Goal: Information Seeking & Learning: Find specific fact

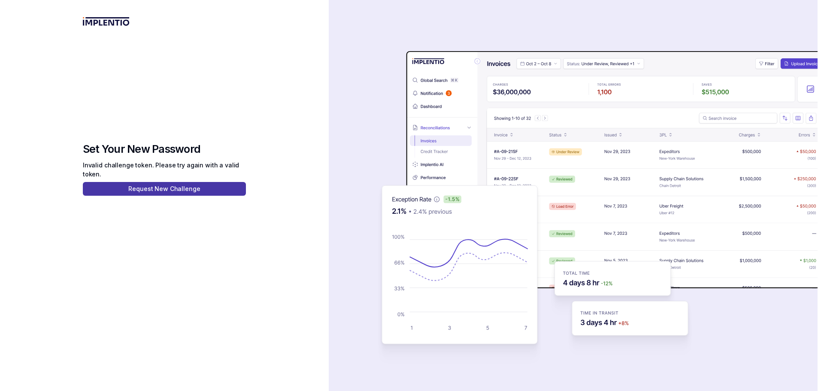
click at [162, 190] on p "Request New Challenge" at bounding box center [164, 188] width 72 height 9
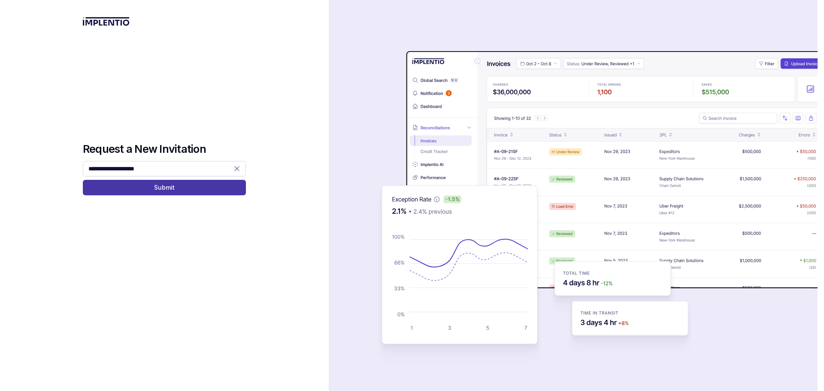
click at [160, 188] on p "Submit" at bounding box center [164, 187] width 20 height 9
click at [99, 18] on img at bounding box center [106, 21] width 47 height 9
click at [103, 21] on img at bounding box center [106, 21] width 47 height 9
click at [100, 22] on img at bounding box center [106, 21] width 47 height 9
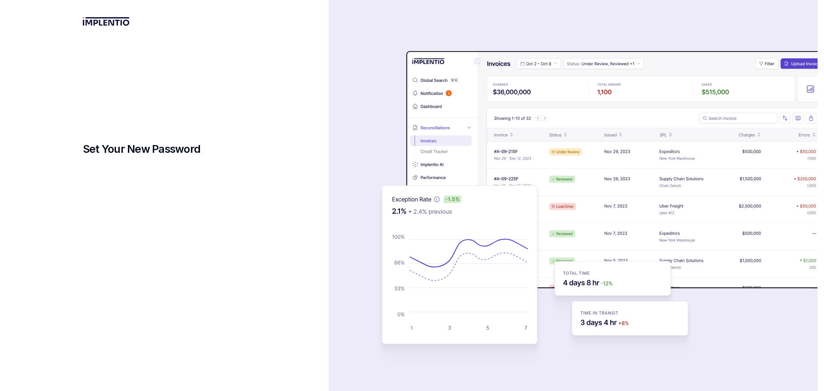
click at [111, 22] on img at bounding box center [106, 21] width 47 height 9
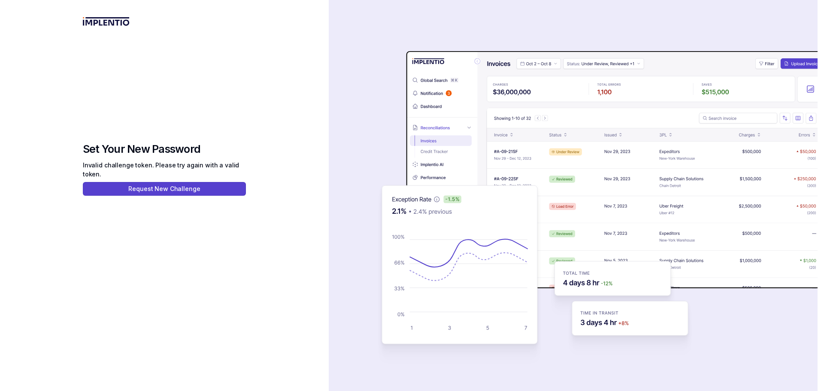
scroll to position [6, 0]
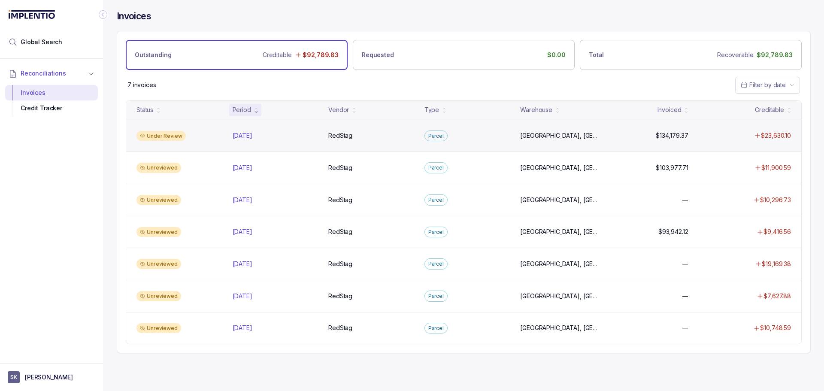
click at [160, 136] on div "Under Review" at bounding box center [160, 136] width 49 height 10
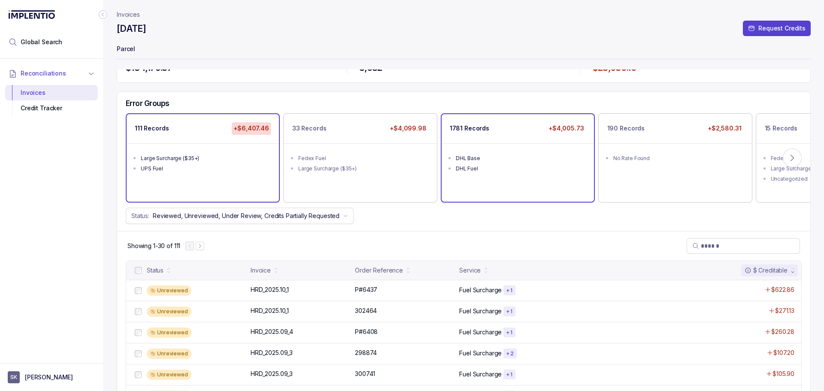
scroll to position [24, 0]
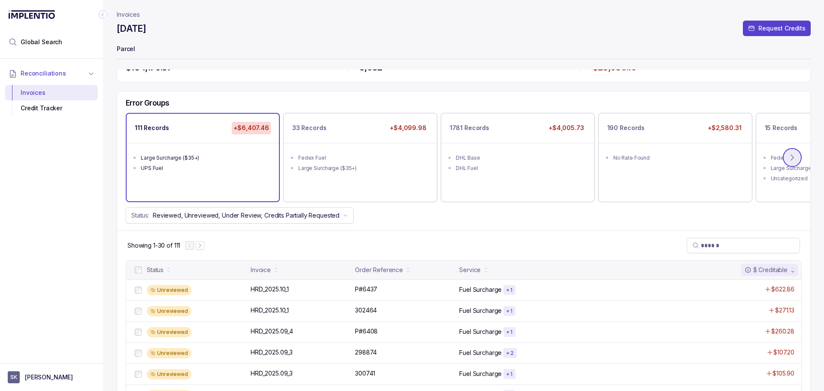
click at [792, 155] on icon at bounding box center [792, 157] width 9 height 9
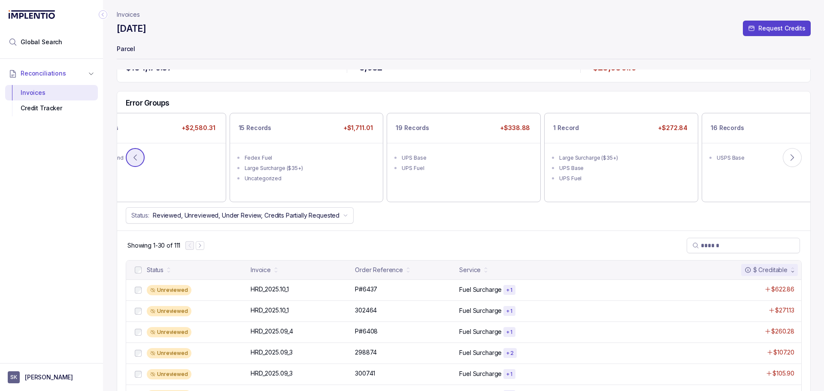
click at [139, 157] on icon at bounding box center [135, 157] width 9 height 9
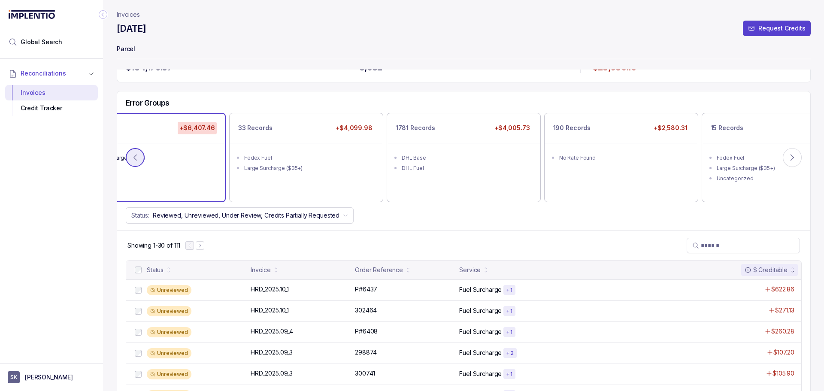
click at [135, 160] on icon at bounding box center [135, 157] width 9 height 9
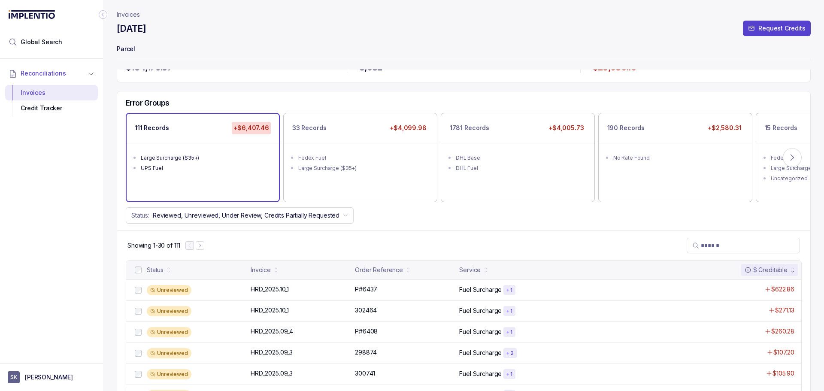
click at [231, 173] on ul "Large Surcharge ($35+) UPS Fuel" at bounding box center [203, 162] width 152 height 38
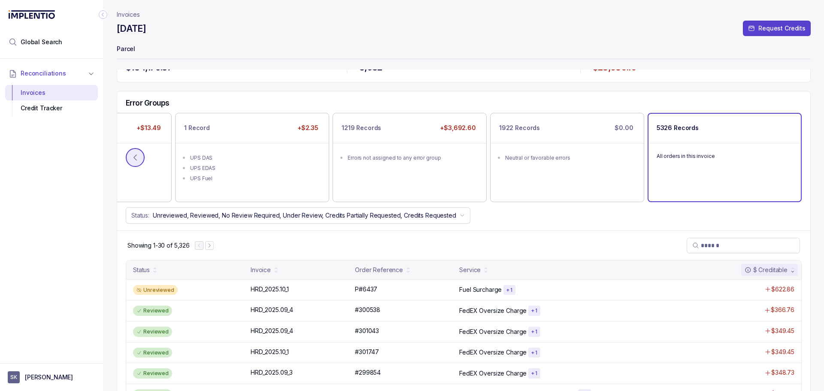
click at [136, 155] on icon at bounding box center [135, 158] width 3 height 6
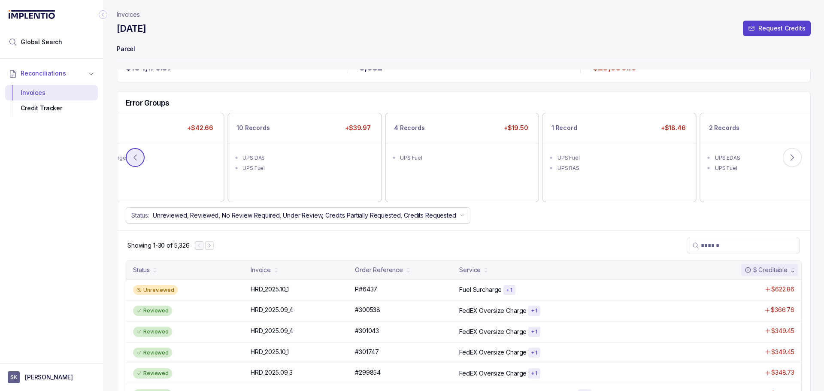
click at [136, 155] on icon at bounding box center [135, 158] width 3 height 6
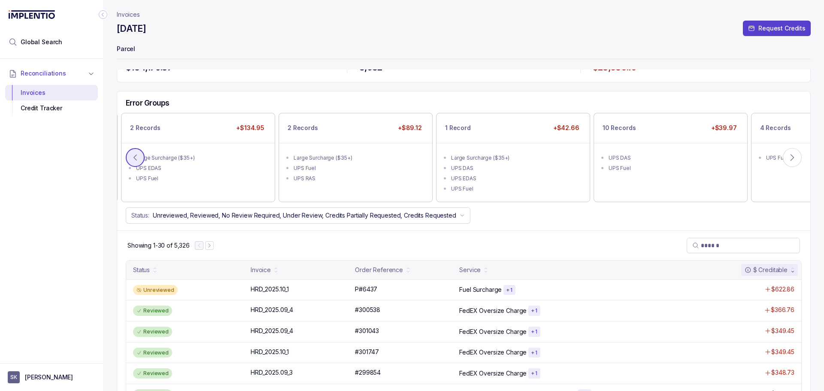
click at [136, 155] on icon at bounding box center [135, 158] width 3 height 6
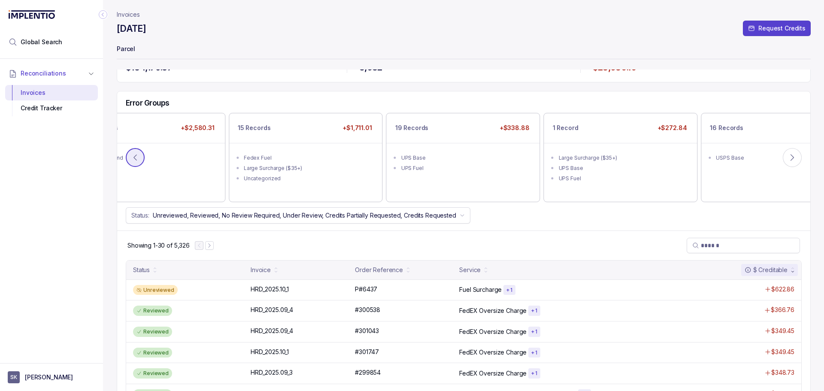
click at [136, 155] on icon at bounding box center [135, 158] width 3 height 6
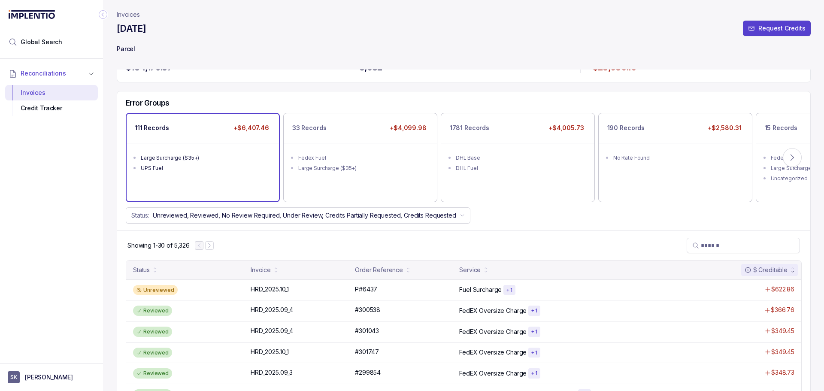
click at [225, 171] on div "UPS Fuel" at bounding box center [205, 168] width 129 height 9
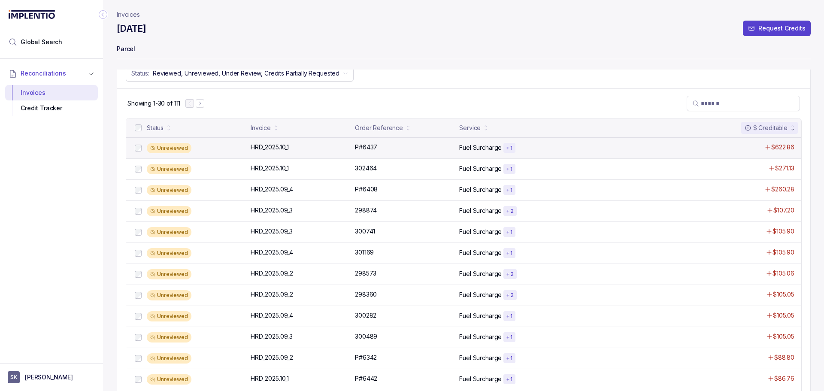
scroll to position [166, 0]
click at [382, 148] on div "P#6437 P#6437" at bounding box center [404, 146] width 99 height 9
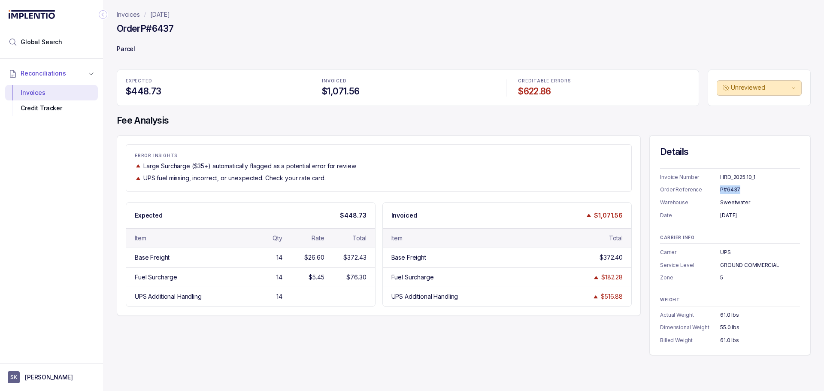
drag, startPoint x: 740, startPoint y: 188, endPoint x: 719, endPoint y: 188, distance: 21.0
click at [719, 188] on div "Order Reference P#6437" at bounding box center [730, 189] width 140 height 9
copy div "P#6437"
click at [305, 260] on div "$26.60" at bounding box center [314, 257] width 20 height 9
click at [371, 334] on div "ERROR INSIGHTS Large Surcharge ($35+) automatically flagged as a potential erro…" at bounding box center [464, 245] width 694 height 220
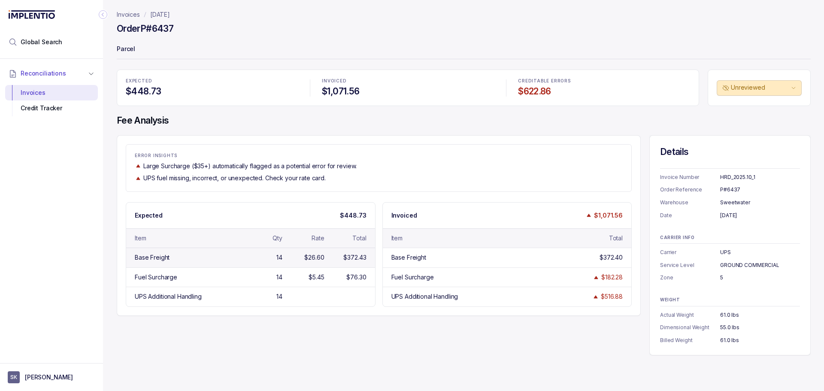
click at [296, 257] on div "$26.60" at bounding box center [305, 257] width 39 height 9
click at [429, 258] on div "Base Freight" at bounding box center [444, 257] width 106 height 9
click at [450, 302] on div "UPS Additional Handling $516.88" at bounding box center [507, 296] width 249 height 19
drag, startPoint x: 741, startPoint y: 190, endPoint x: 716, endPoint y: 190, distance: 24.0
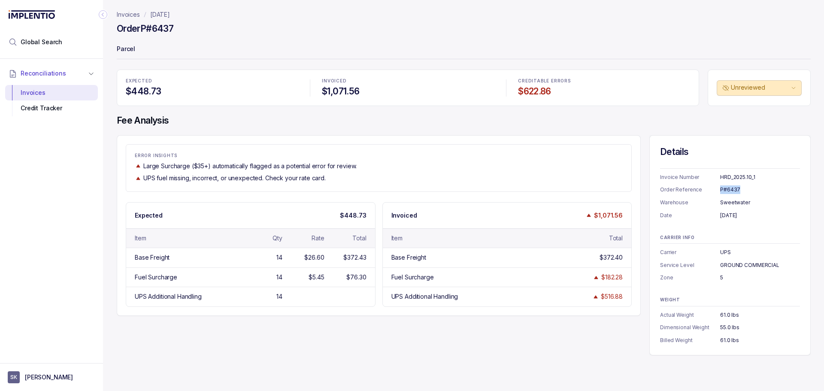
click at [716, 190] on div "Order Reference P#6437" at bounding box center [730, 189] width 140 height 9
copy div "P#6437"
click at [170, 15] on p "[DATE]" at bounding box center [160, 14] width 20 height 9
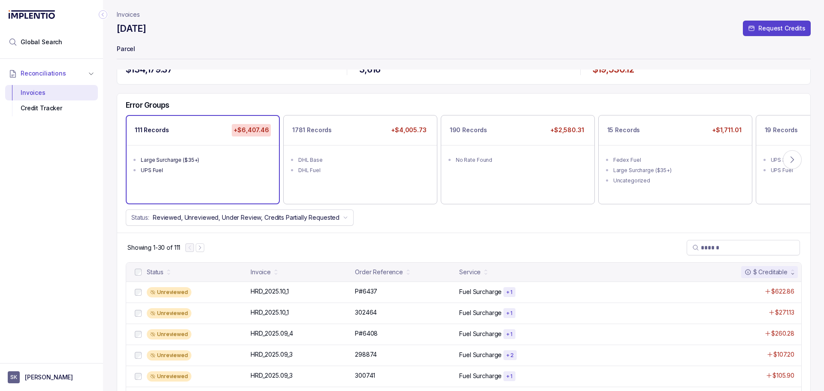
scroll to position [19, 0]
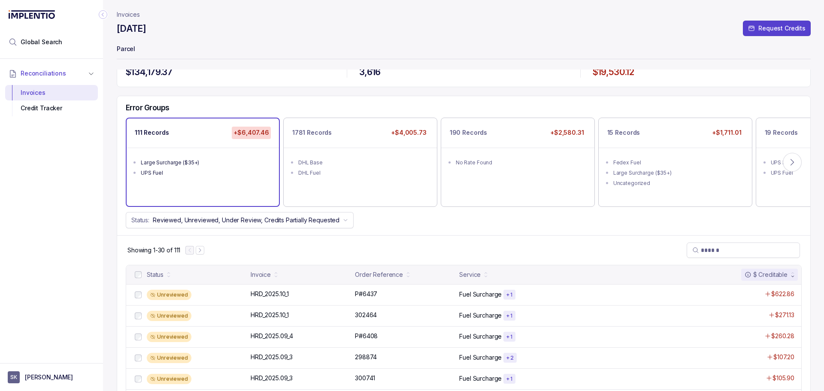
click at [239, 162] on div "Large Surcharge ($35+)" at bounding box center [205, 162] width 129 height 9
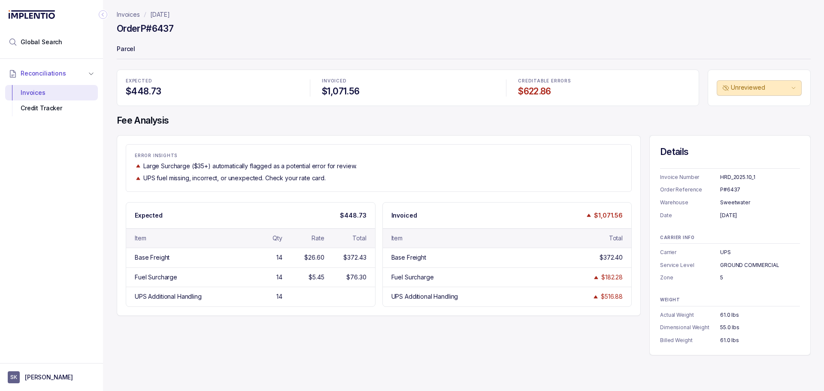
click at [165, 15] on p "[DATE]" at bounding box center [160, 14] width 20 height 9
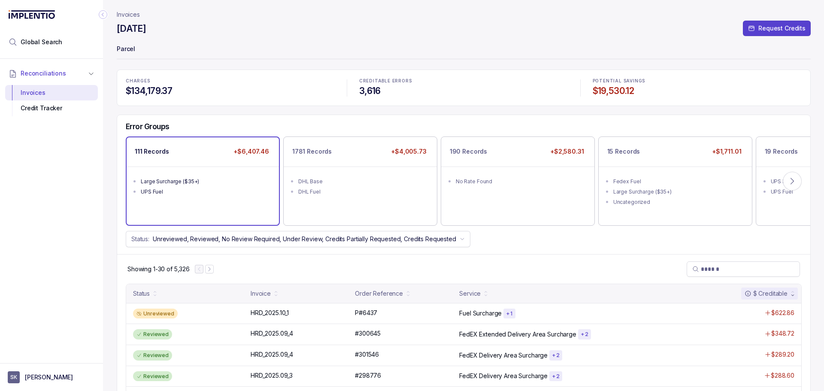
click at [233, 179] on div "Large Surcharge ($35+)" at bounding box center [205, 181] width 129 height 9
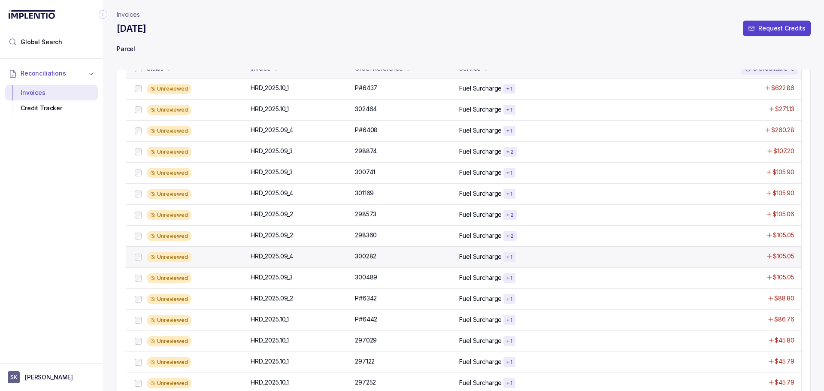
scroll to position [224, 0]
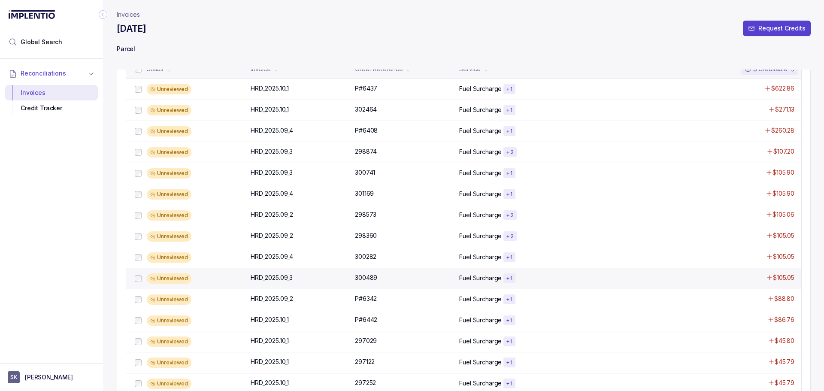
click at [214, 279] on div "Unreviewed" at bounding box center [196, 278] width 99 height 10
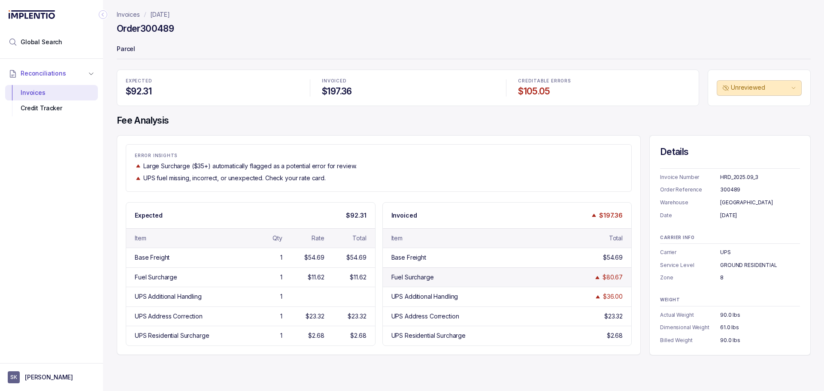
click at [599, 278] on img at bounding box center [597, 277] width 7 height 6
drag, startPoint x: 758, startPoint y: 177, endPoint x: 719, endPoint y: 178, distance: 39.5
click at [719, 178] on div "Invoice Number HRD_2025.09_3" at bounding box center [730, 177] width 140 height 9
copy div "HRD_2025.09_3"
